Goal: Transaction & Acquisition: Download file/media

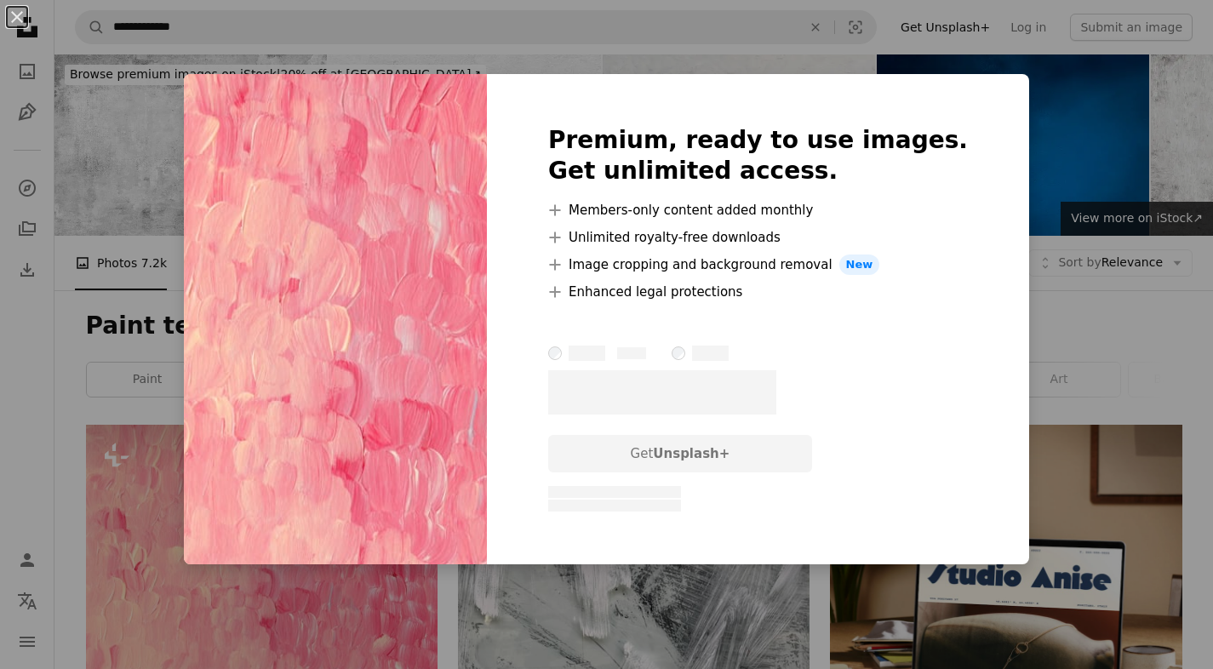
scroll to position [244, 0]
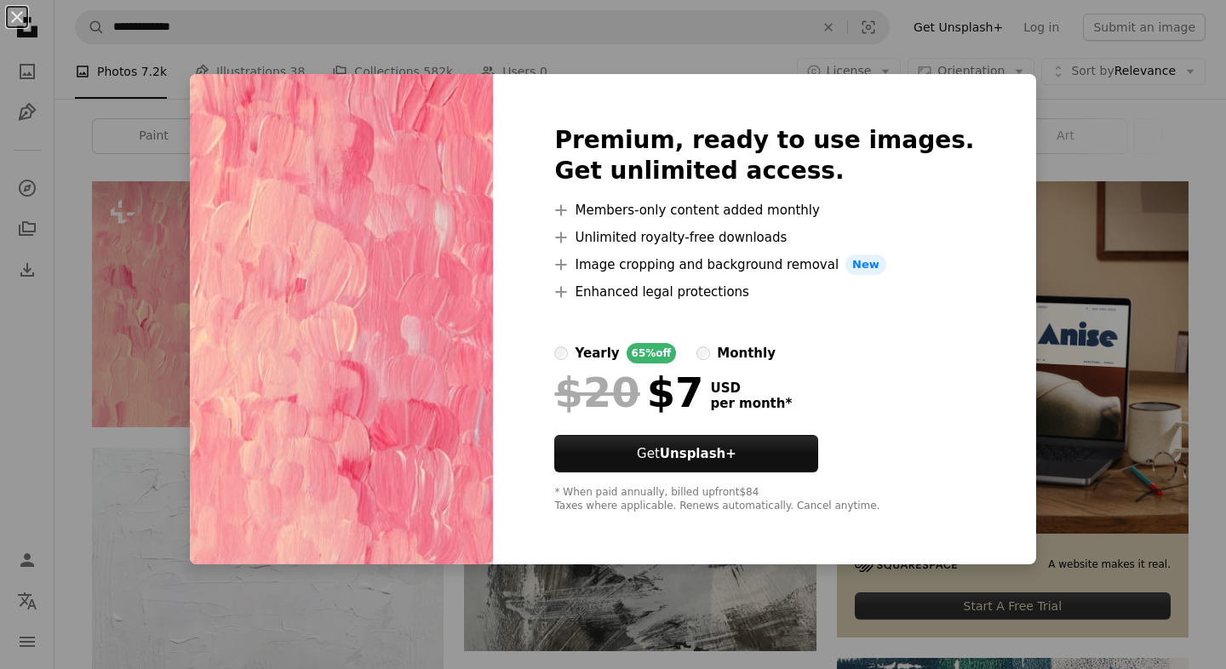
click at [493, 473] on img at bounding box center [341, 319] width 303 height 490
click at [485, 473] on img at bounding box center [341, 319] width 303 height 490
click at [385, 542] on img at bounding box center [341, 319] width 303 height 490
click at [204, 499] on div "An X shape Premium, ready to use images. Get unlimited access. A plus sign Memb…" at bounding box center [613, 334] width 1226 height 669
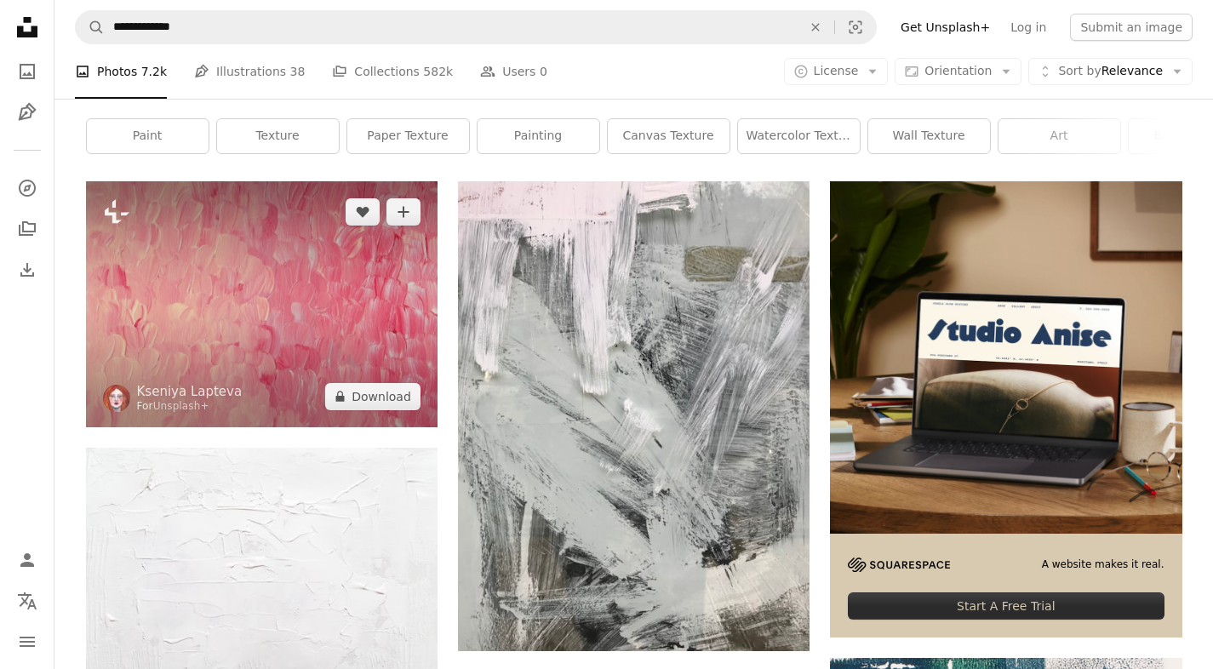
click at [370, 303] on img at bounding box center [262, 304] width 352 height 246
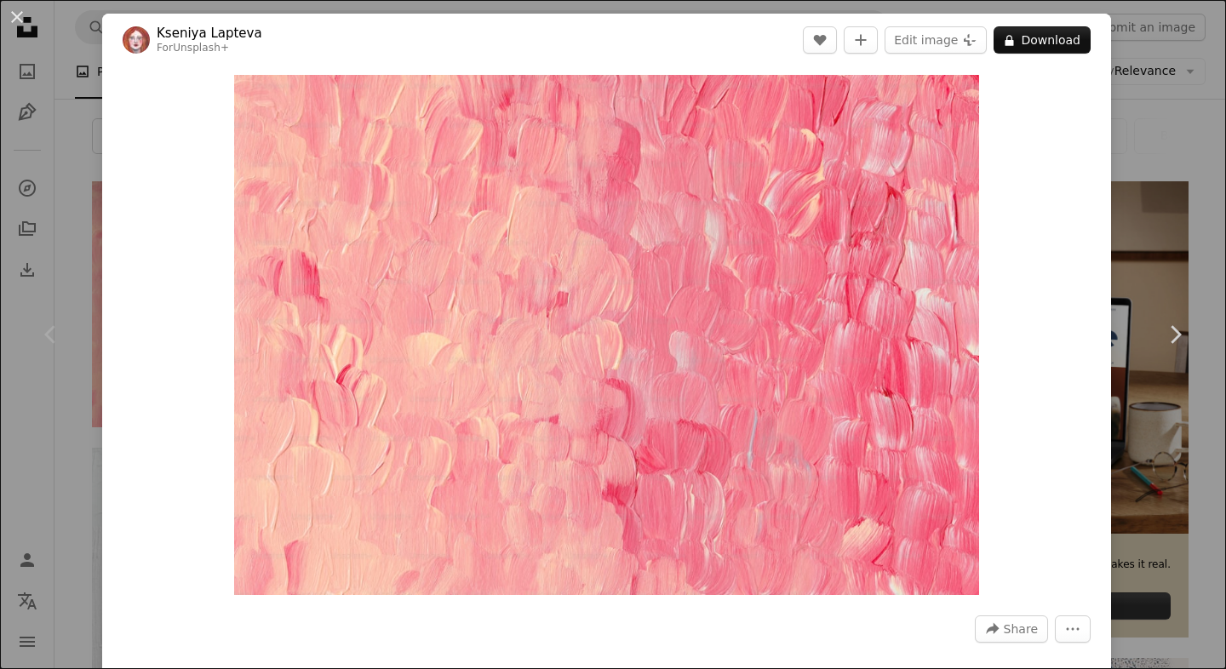
click at [1179, 191] on div "An X shape Chevron left Chevron right [PERSON_NAME] For Unsplash+ A heart A plu…" at bounding box center [613, 334] width 1226 height 669
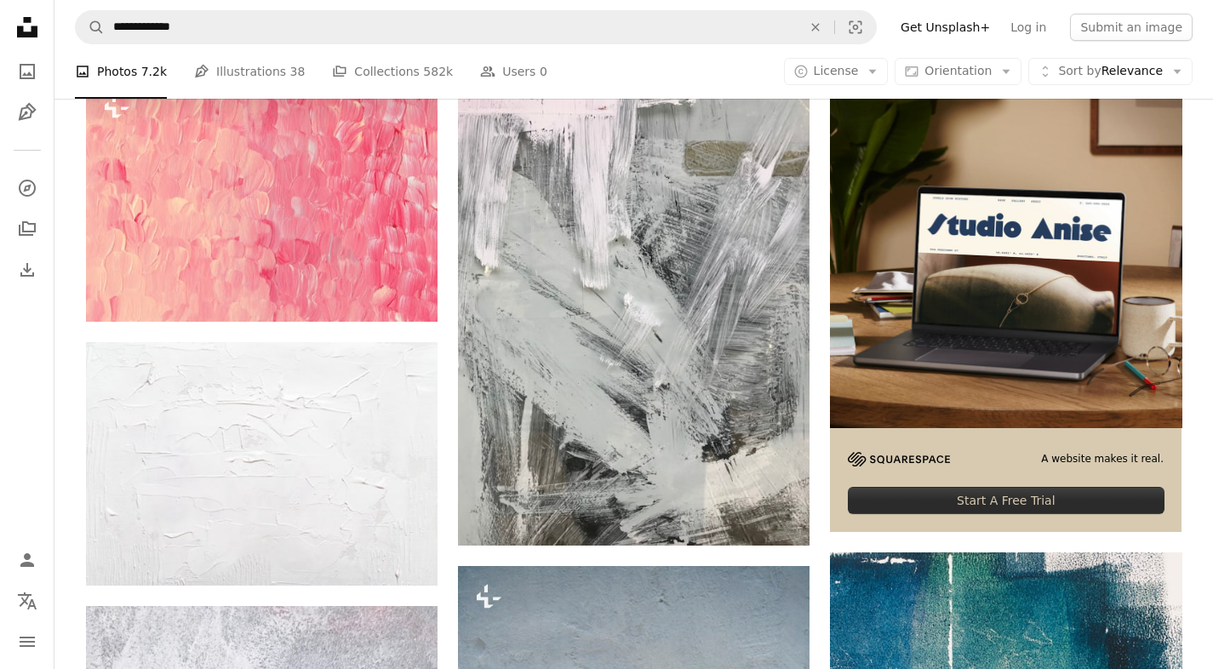
scroll to position [413, 0]
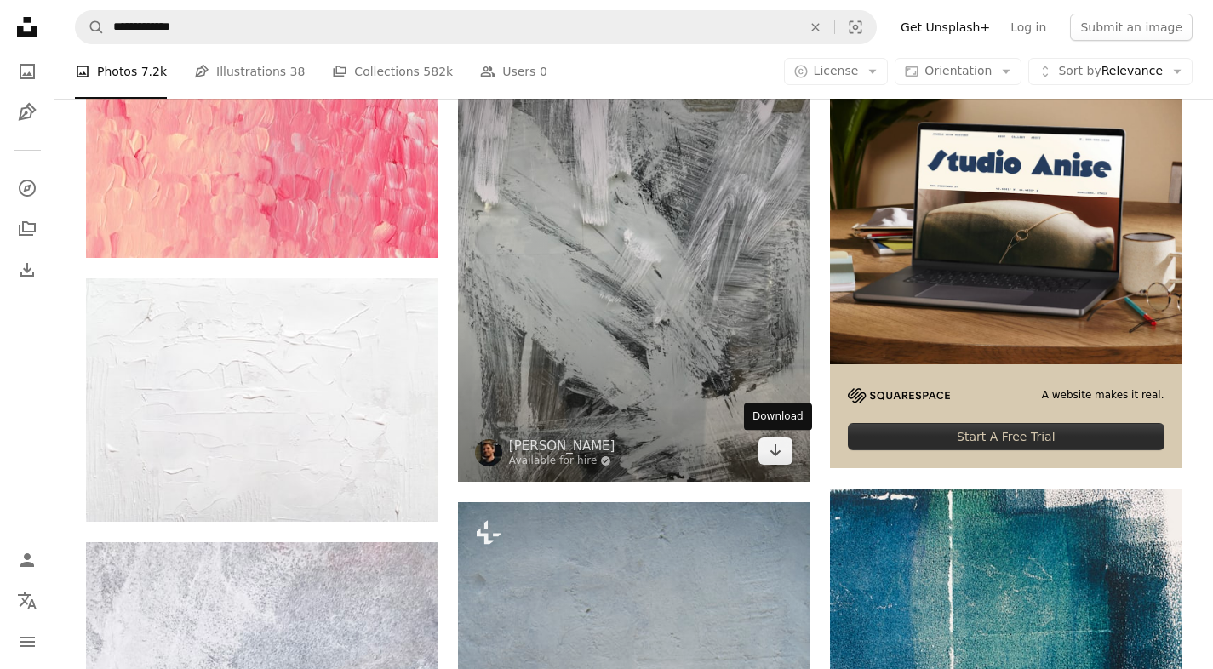
click at [774, 457] on icon "Arrow pointing down" at bounding box center [776, 450] width 14 height 20
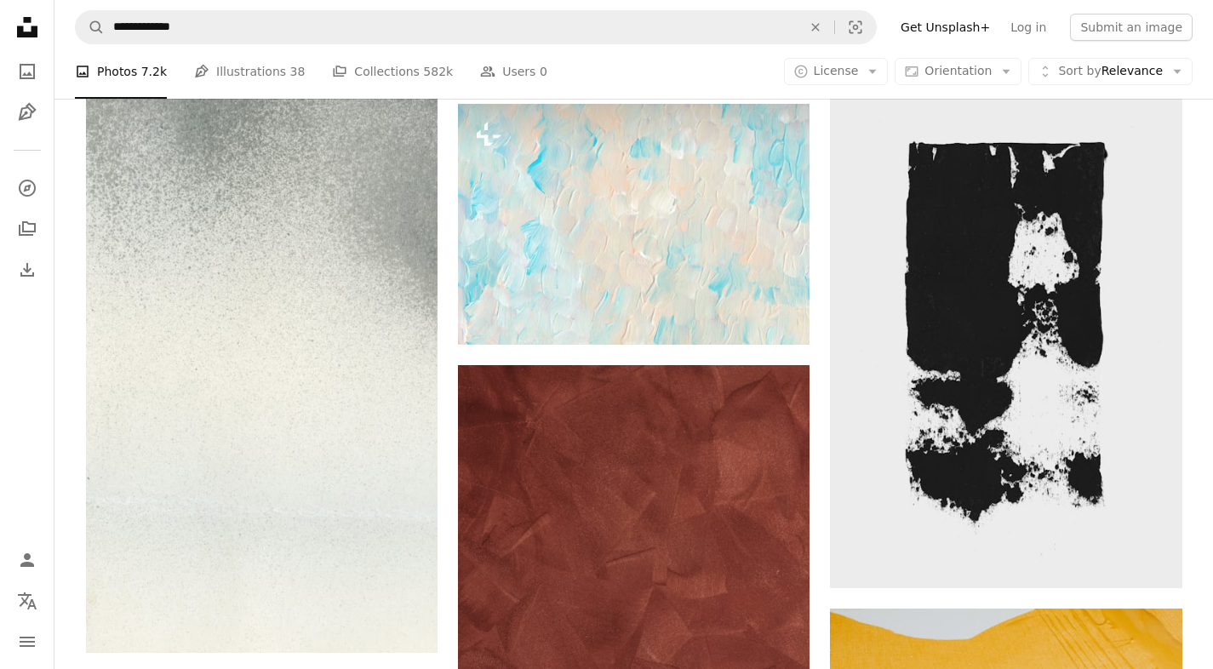
scroll to position [1360, 0]
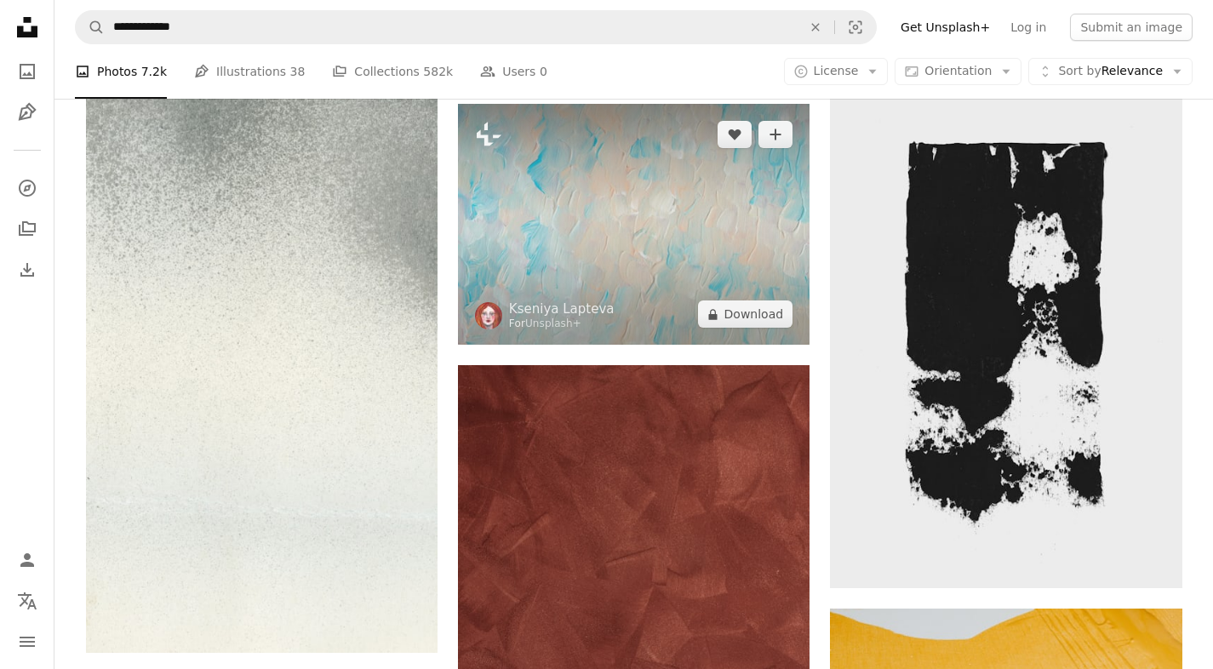
click at [765, 245] on img at bounding box center [634, 225] width 352 height 242
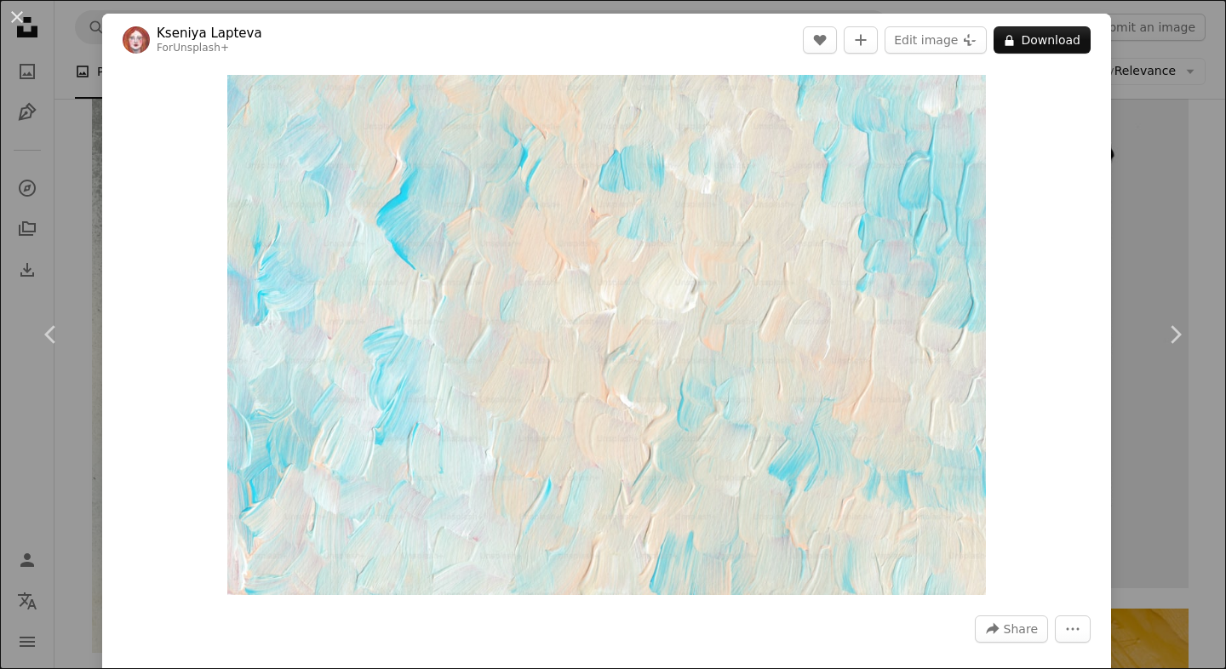
click at [1146, 128] on div "An X shape Chevron left Chevron right [PERSON_NAME] For Unsplash+ A heart A plu…" at bounding box center [613, 334] width 1226 height 669
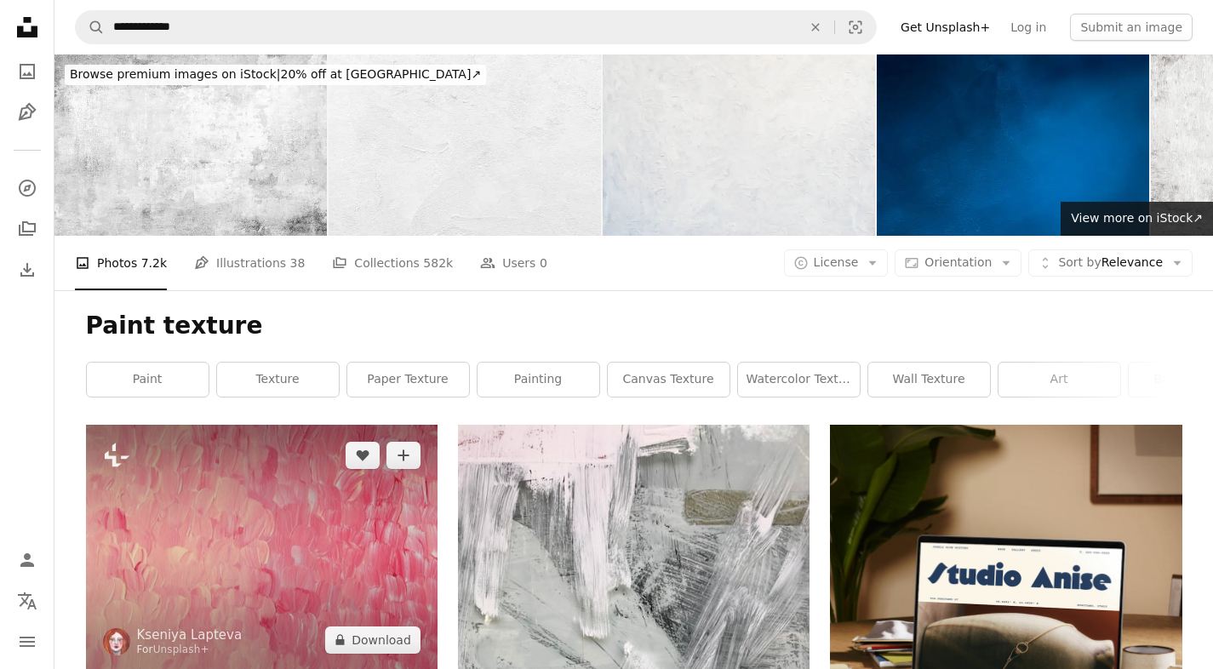
click at [310, 528] on img at bounding box center [262, 548] width 352 height 246
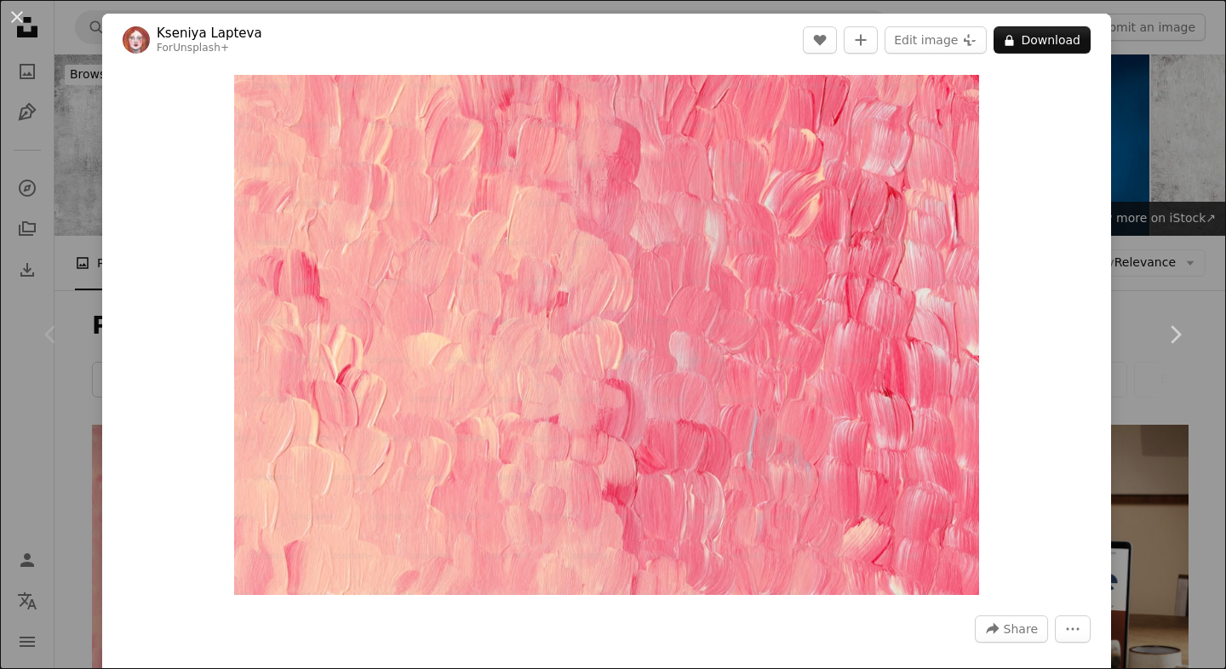
click at [1152, 253] on link "Chevron right" at bounding box center [1175, 334] width 102 height 163
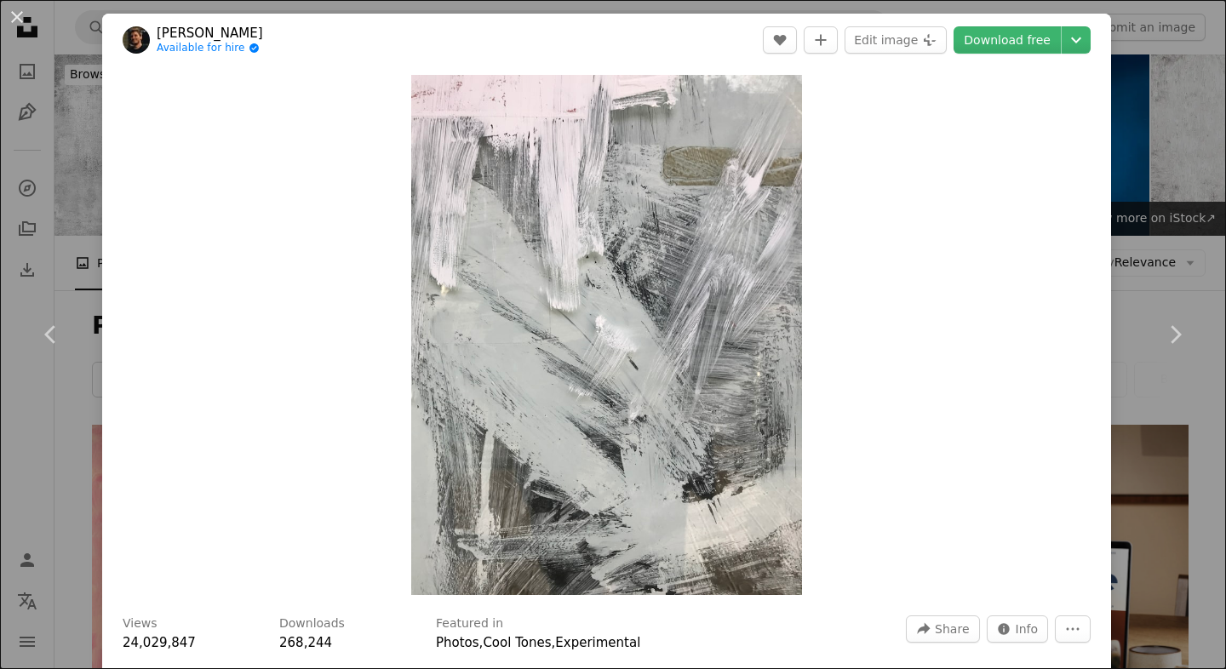
click at [1148, 253] on link "Chevron right" at bounding box center [1175, 334] width 102 height 163
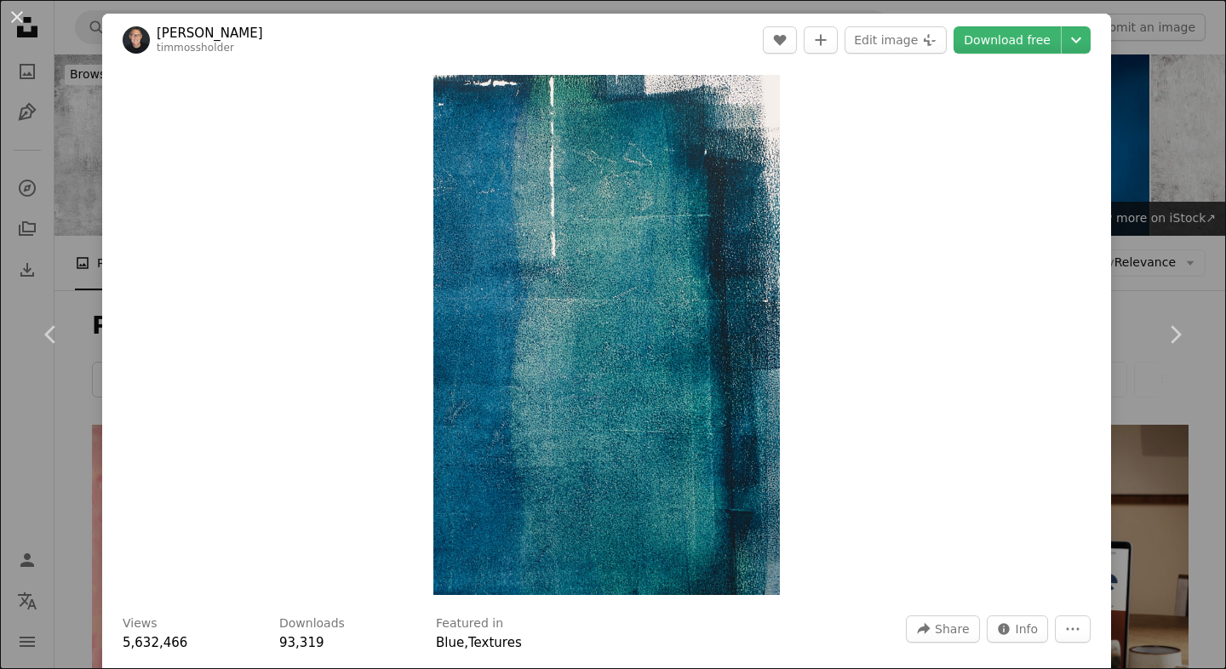
click at [1127, 192] on div "An X shape Chevron left Chevron right [PERSON_NAME] timmossholder A heart A plu…" at bounding box center [613, 334] width 1226 height 669
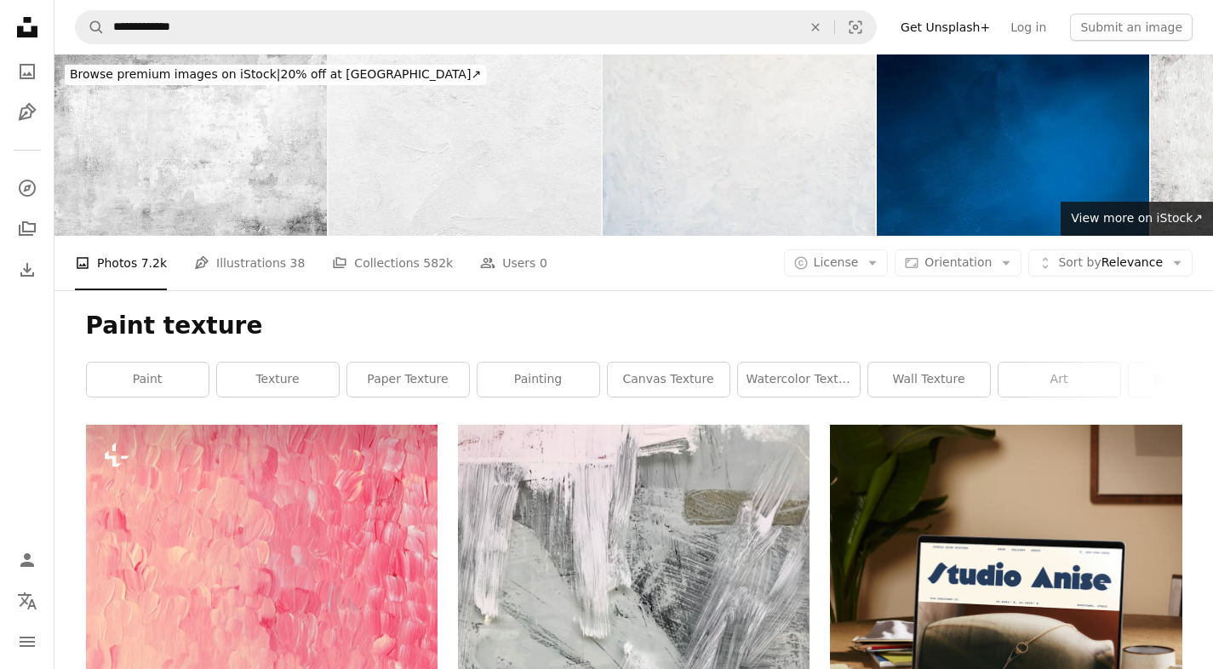
click at [881, 275] on button "A copyright icon © License Arrow down" at bounding box center [836, 263] width 105 height 27
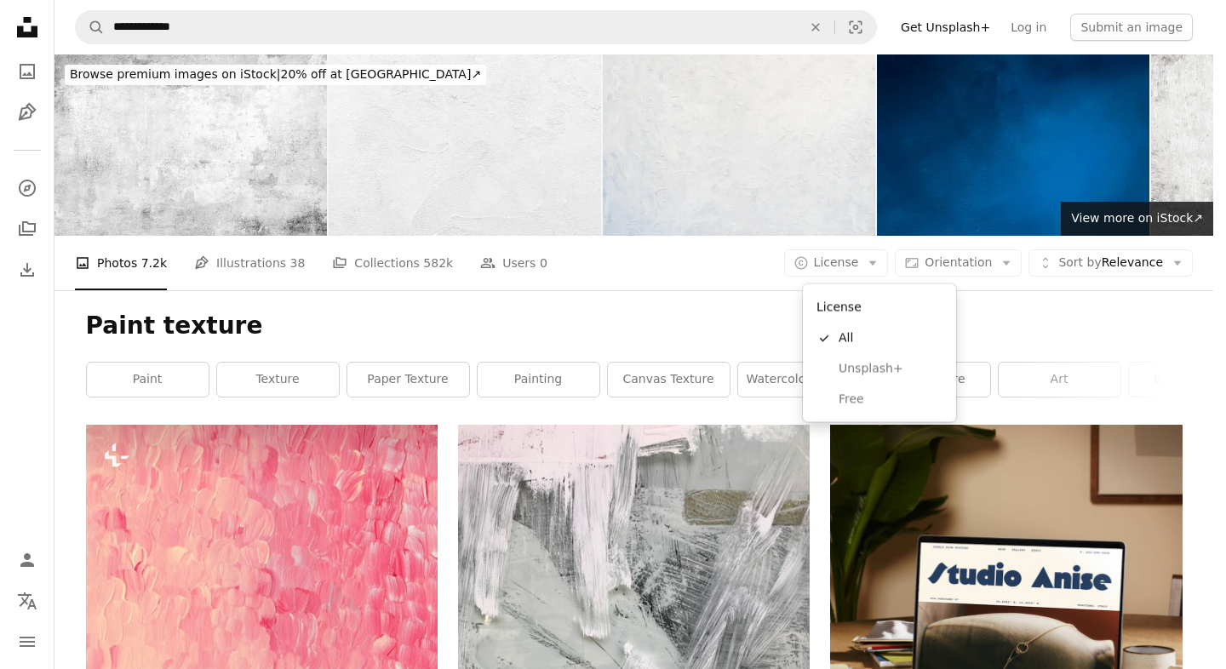
click at [866, 401] on span "Free" at bounding box center [891, 399] width 104 height 17
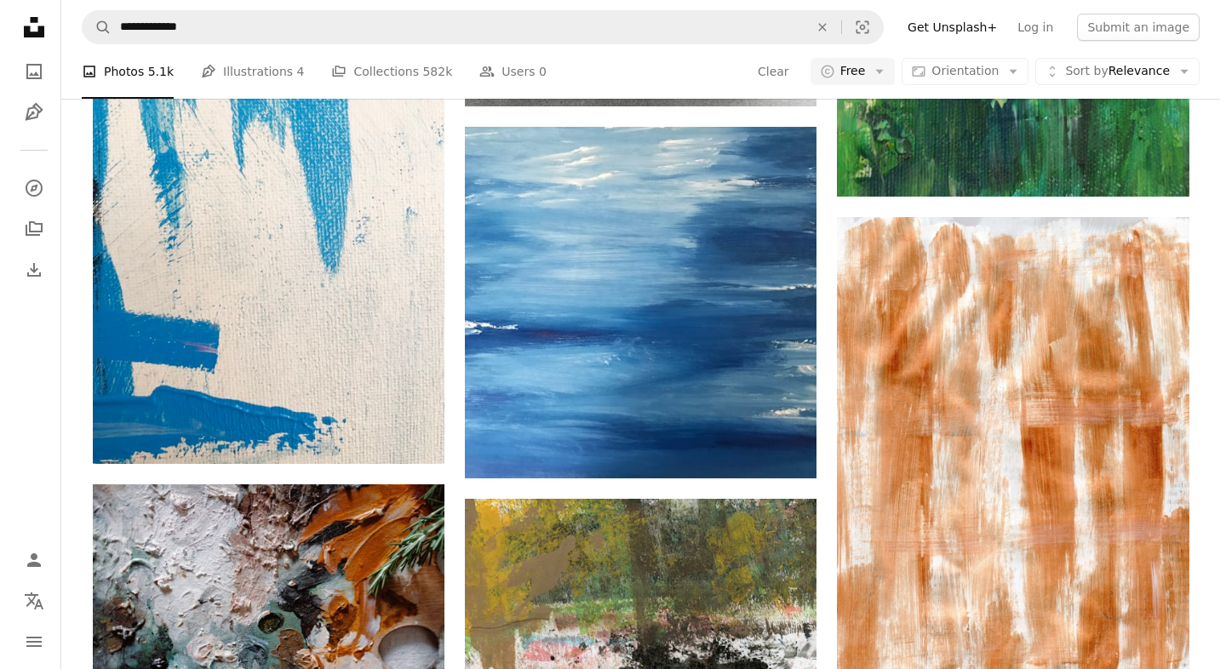
scroll to position [2515, 0]
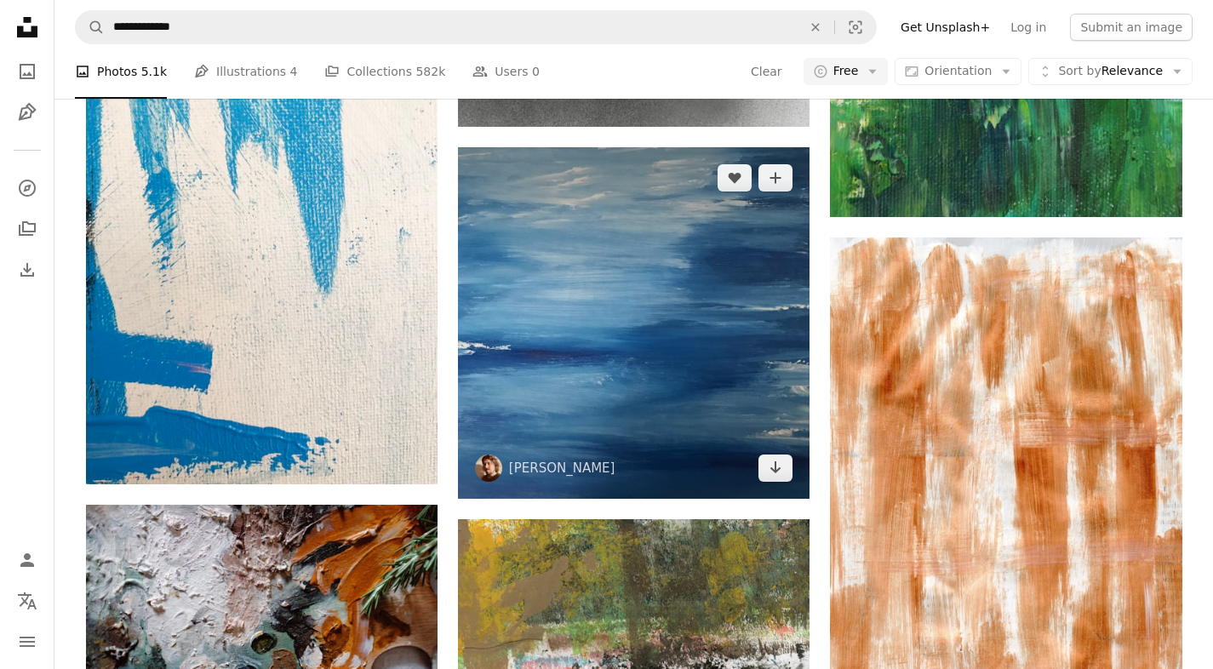
click at [761, 449] on img at bounding box center [634, 323] width 352 height 352
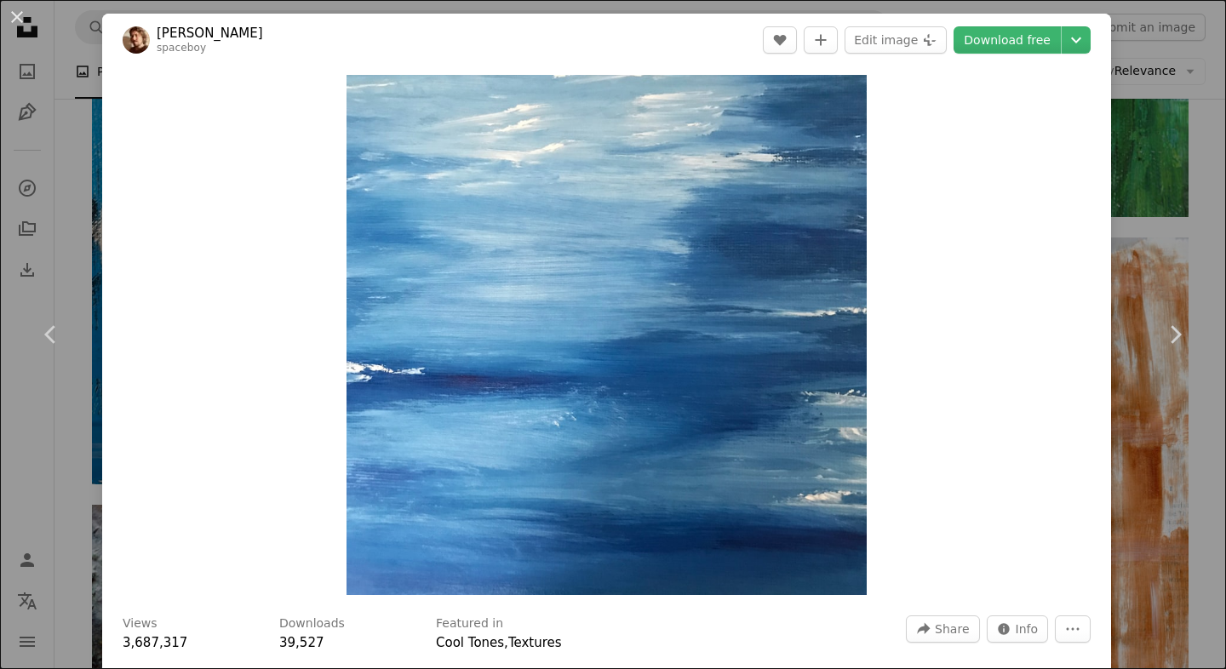
click at [798, 514] on img "Zoom in on this image" at bounding box center [607, 335] width 520 height 520
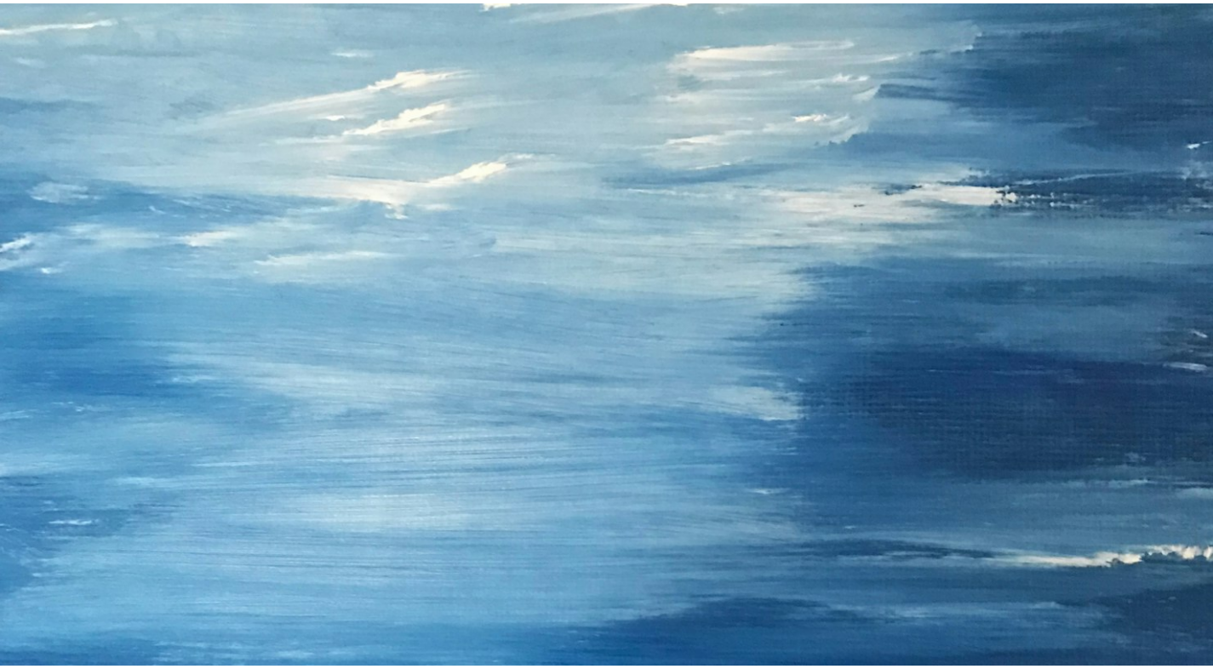
scroll to position [267, 0]
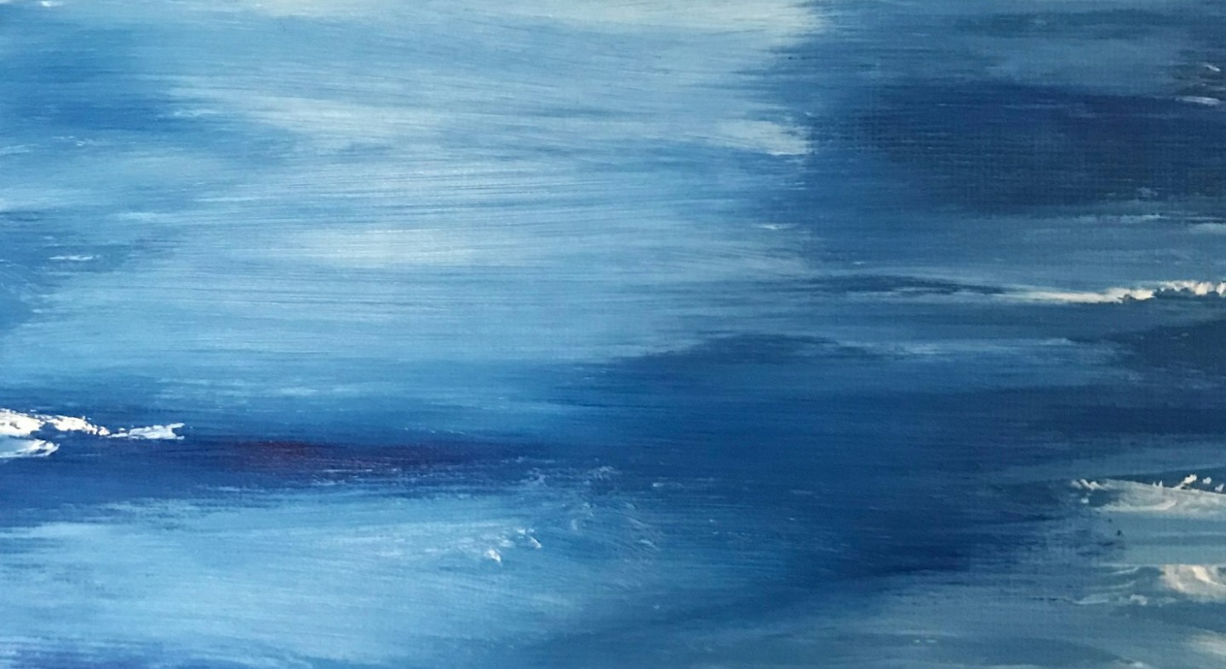
click at [1003, 404] on img "Zoom out on this image" at bounding box center [613, 347] width 1228 height 1228
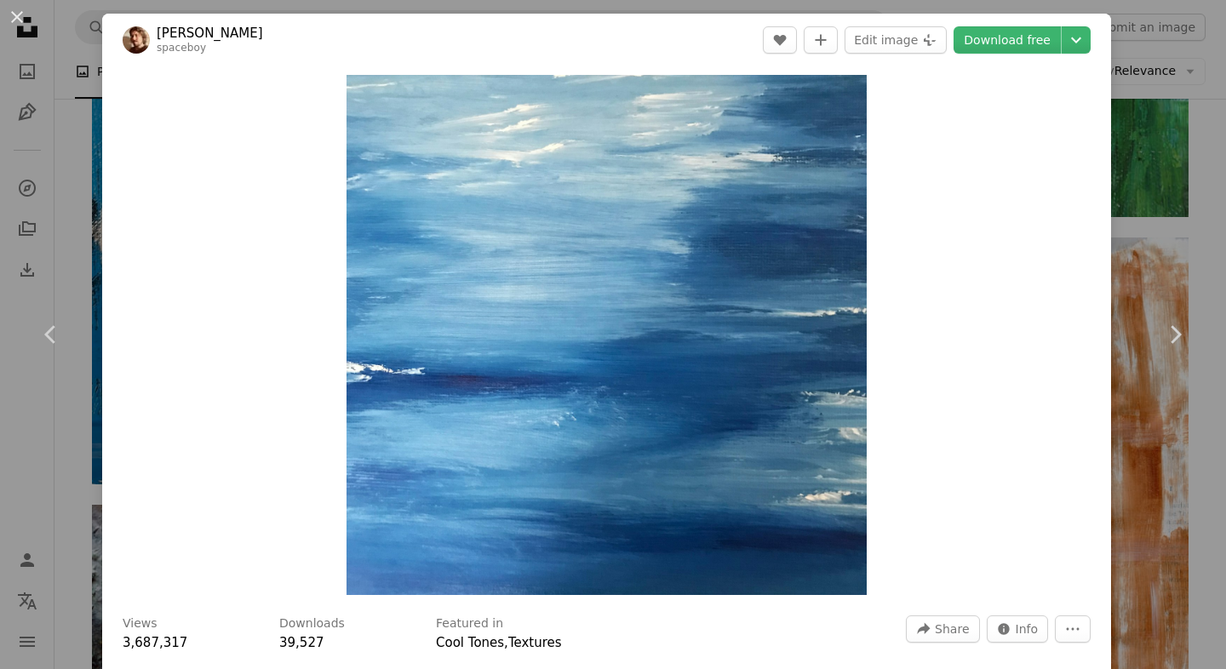
click at [1008, 52] on link "Download free" at bounding box center [1007, 39] width 107 height 27
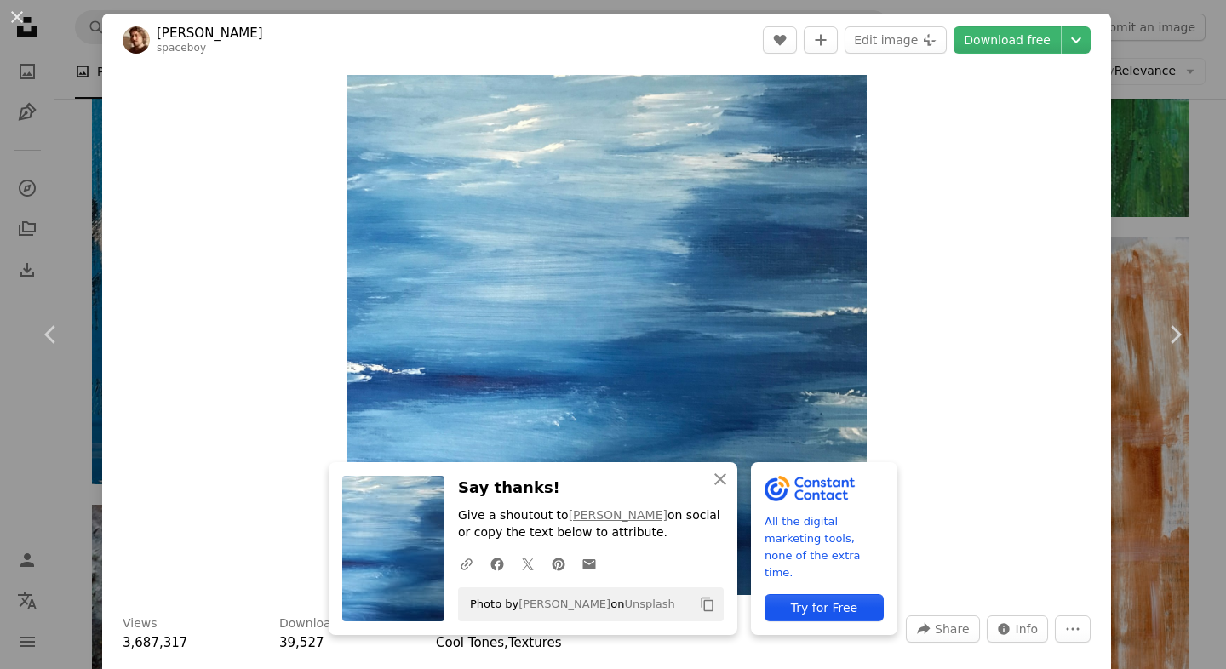
click at [1148, 145] on div "An X shape Chevron left Chevron right An X shape Close Say thanks! Give a shout…" at bounding box center [613, 334] width 1226 height 669
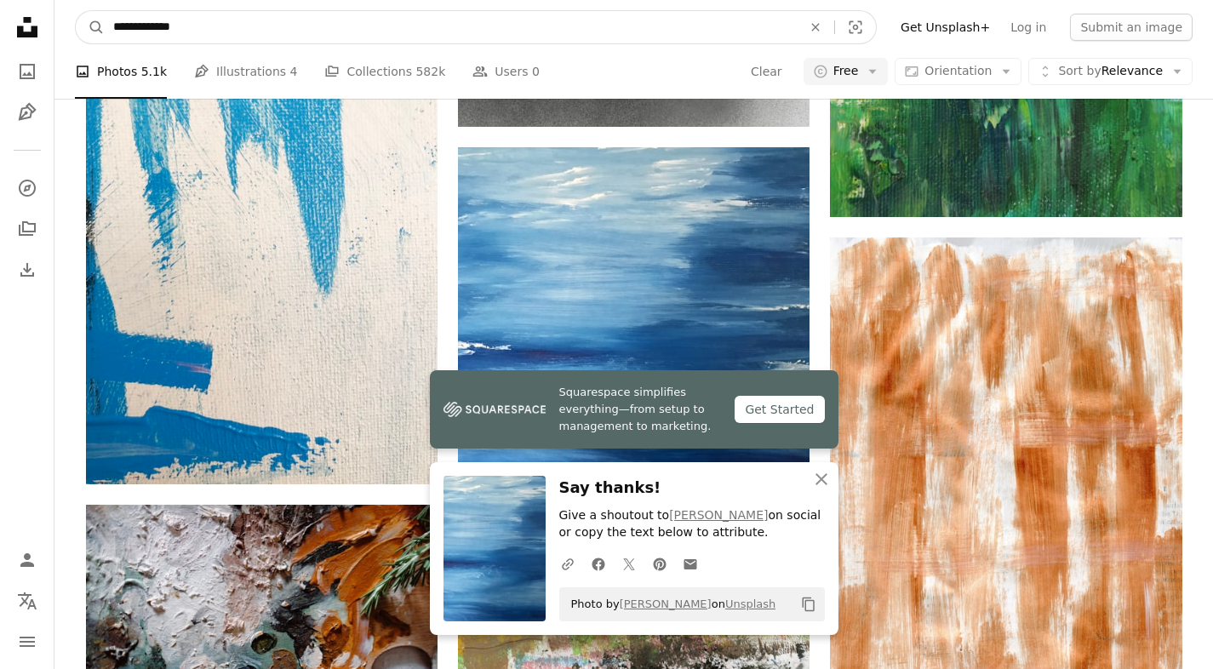
click at [562, 22] on input "**********" at bounding box center [451, 27] width 692 height 32
type input "**********"
click at [76, 11] on button "A magnifying glass" at bounding box center [90, 27] width 29 height 32
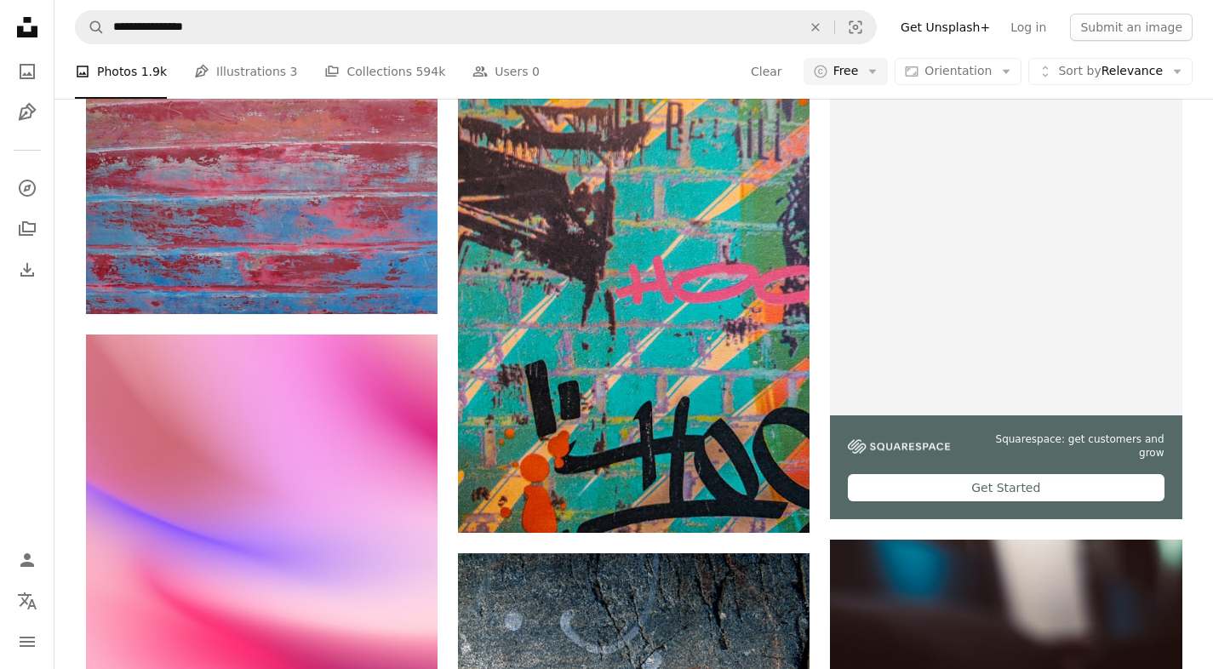
scroll to position [367, 0]
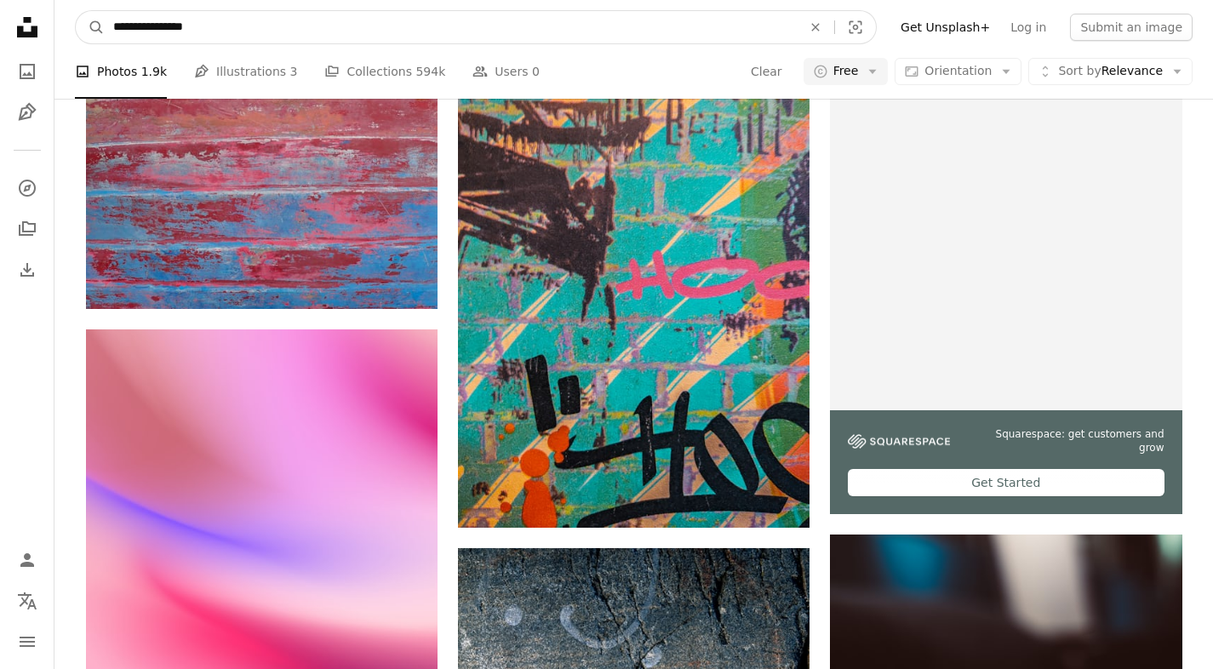
click at [180, 23] on input "**********" at bounding box center [451, 27] width 692 height 32
type input "**********"
click at [76, 11] on button "A magnifying glass" at bounding box center [90, 27] width 29 height 32
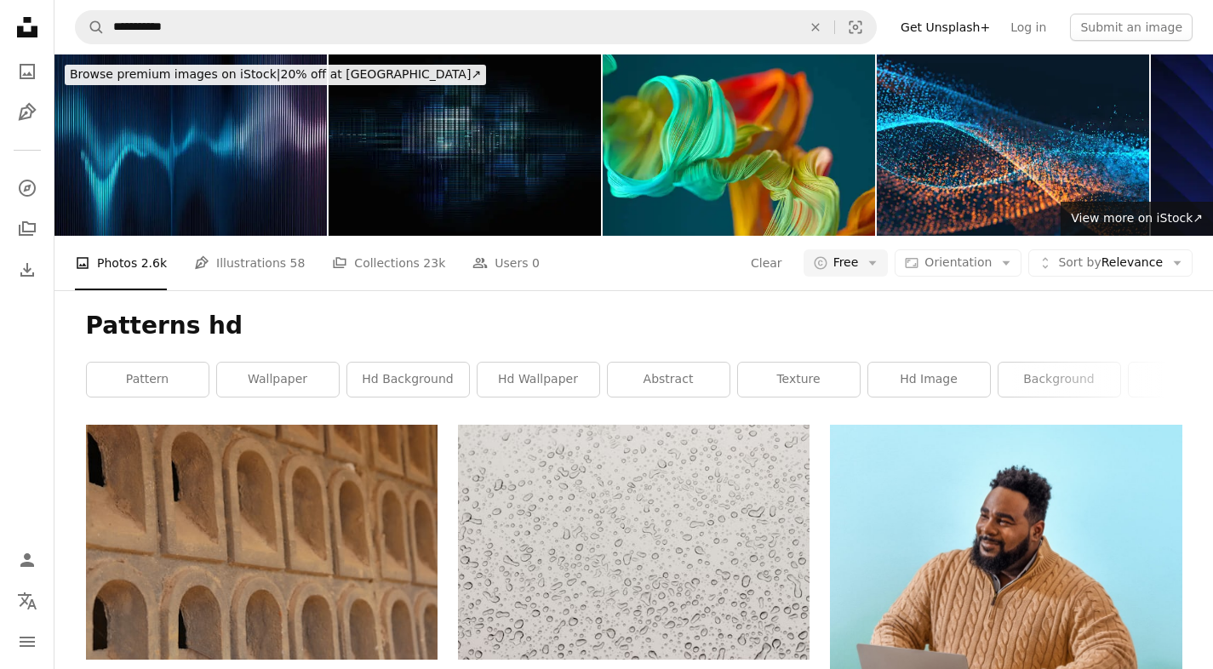
scroll to position [1, 0]
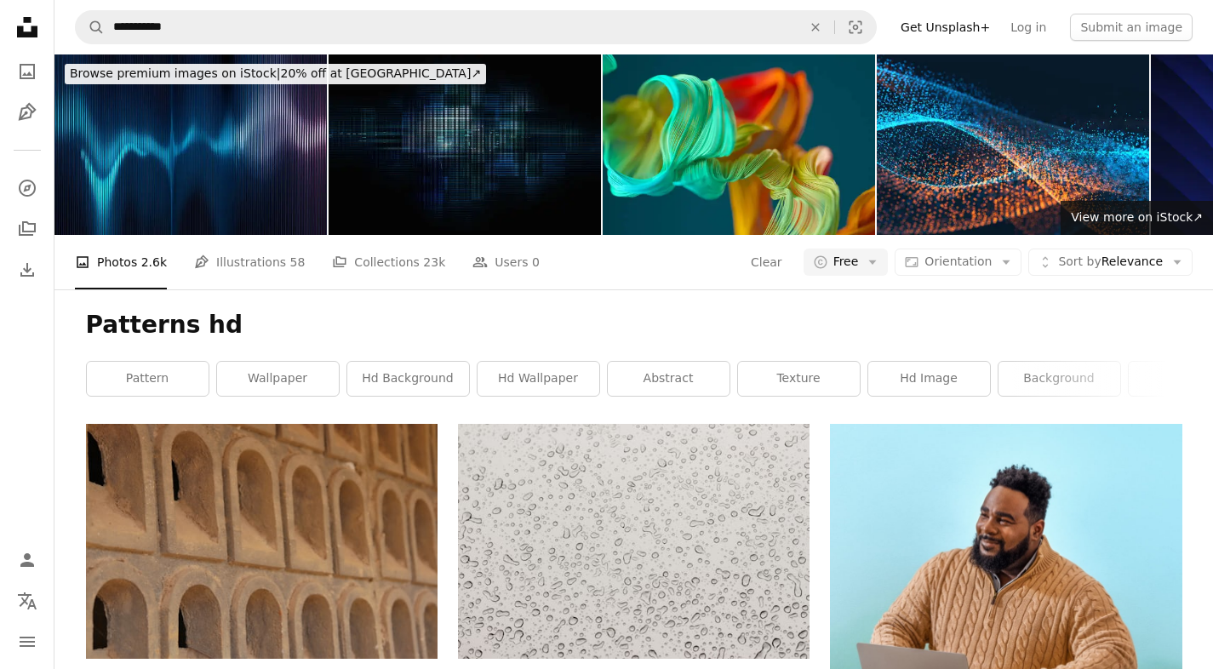
click at [877, 262] on icon "button" at bounding box center [873, 263] width 8 height 4
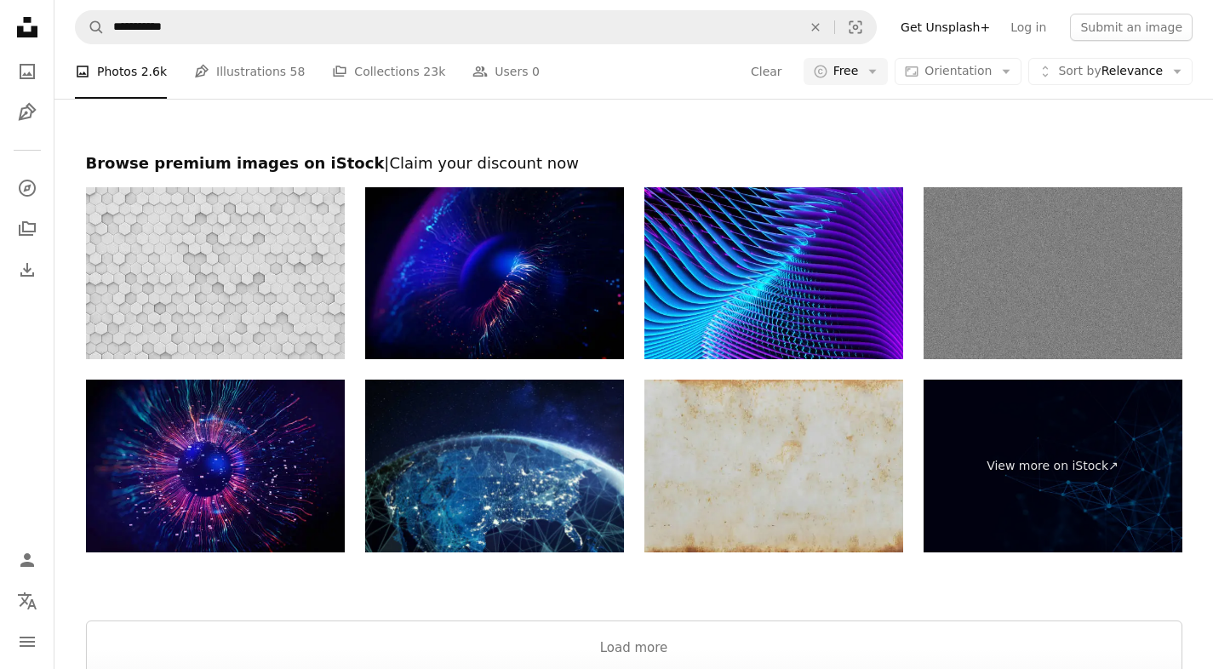
scroll to position [3120, 0]
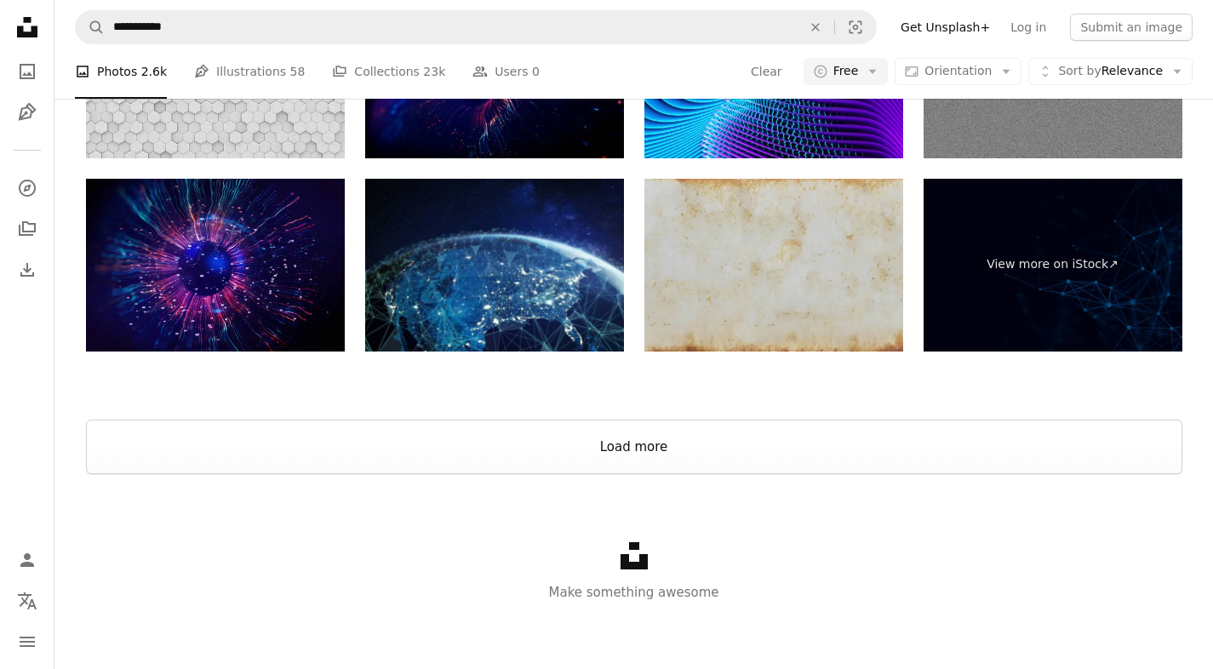
click at [673, 454] on button "Load more" at bounding box center [634, 447] width 1097 height 54
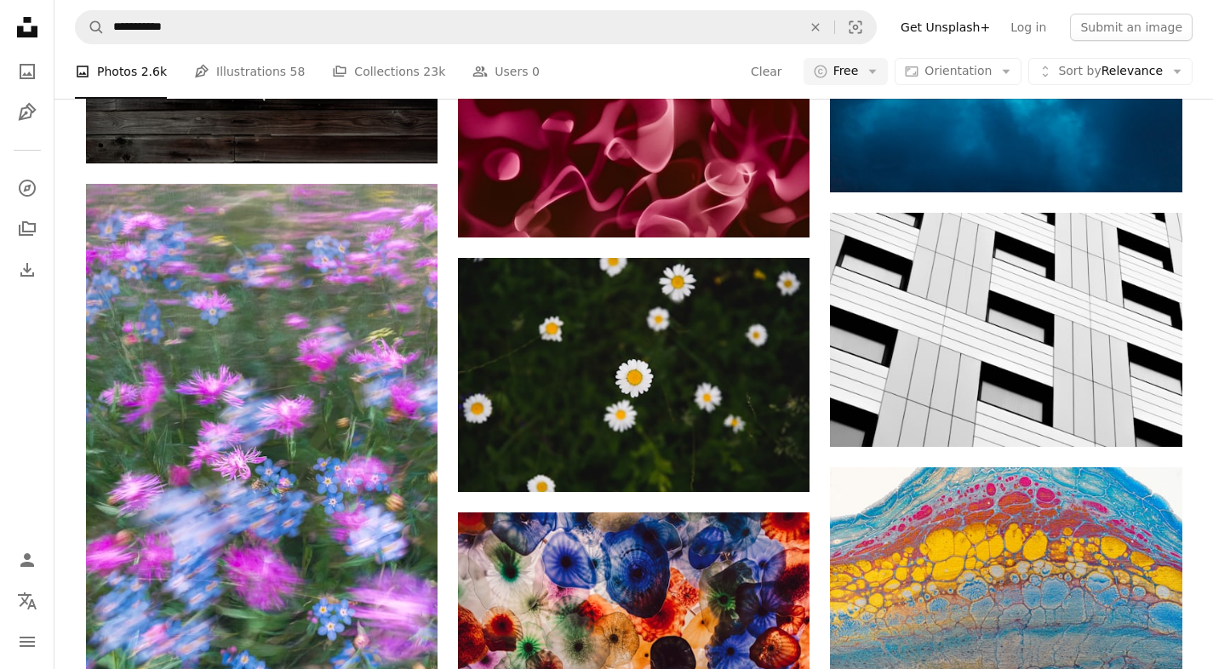
scroll to position [14787, 0]
